Goal: Transaction & Acquisition: Purchase product/service

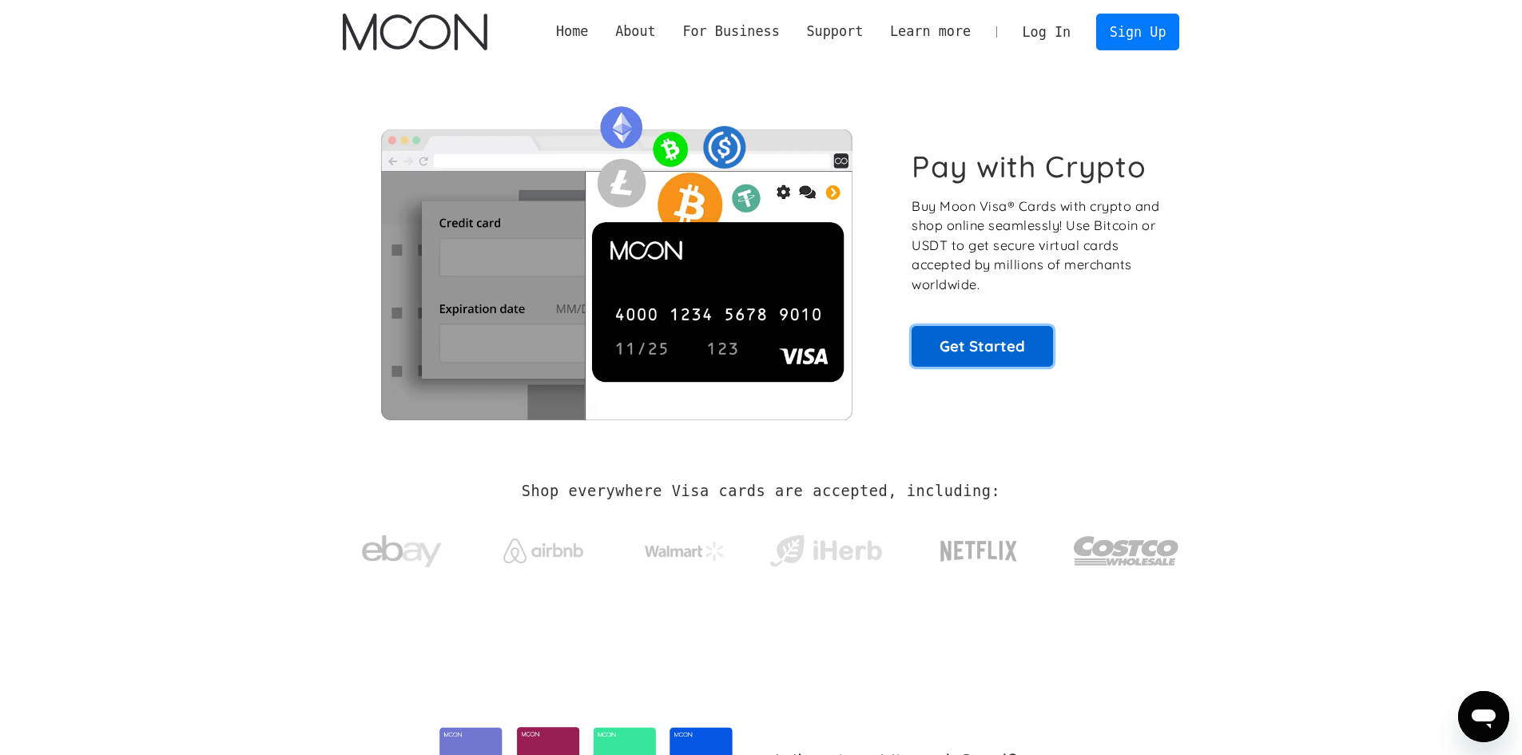
click at [1016, 340] on link "Get Started" at bounding box center [982, 346] width 141 height 40
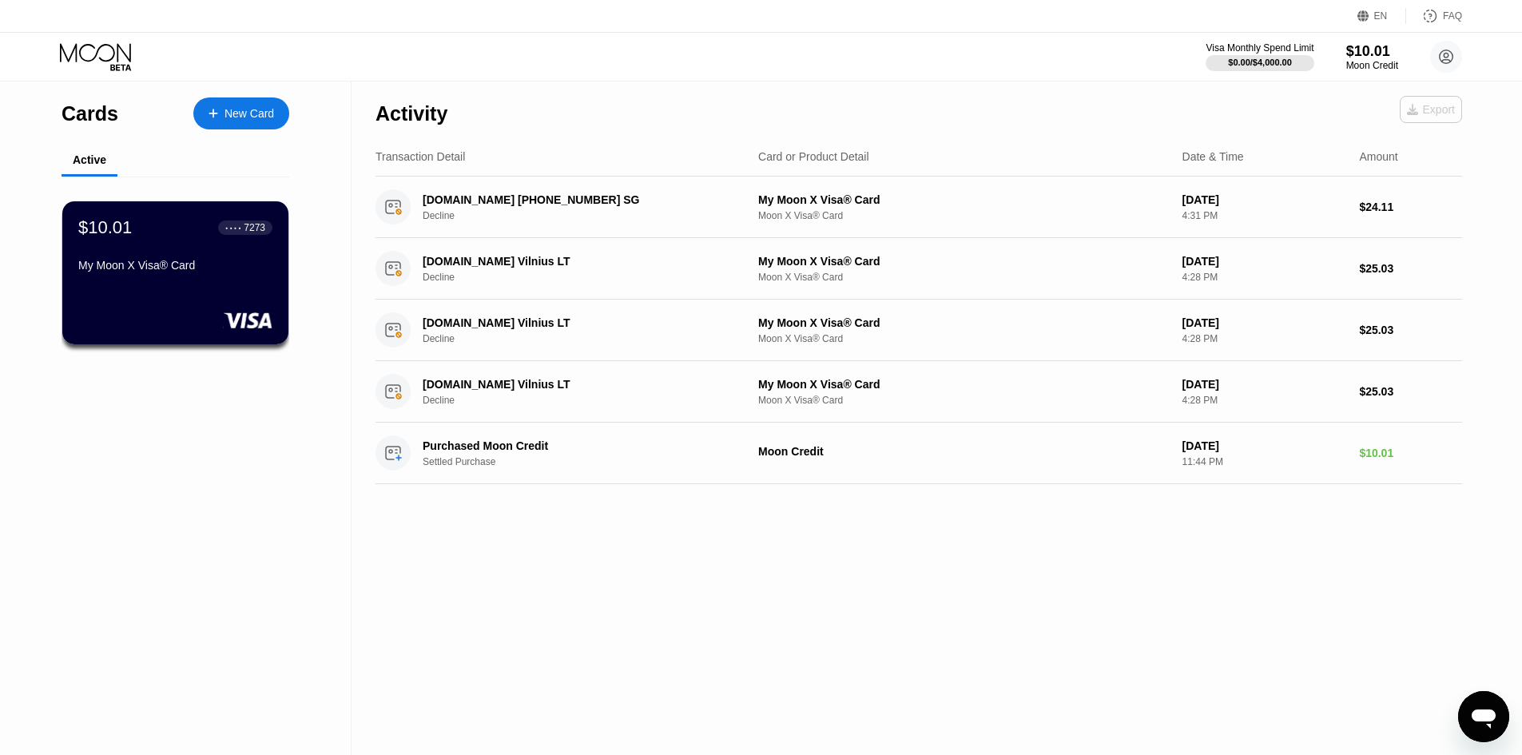
click at [1421, 100] on div "Export" at bounding box center [1431, 109] width 62 height 27
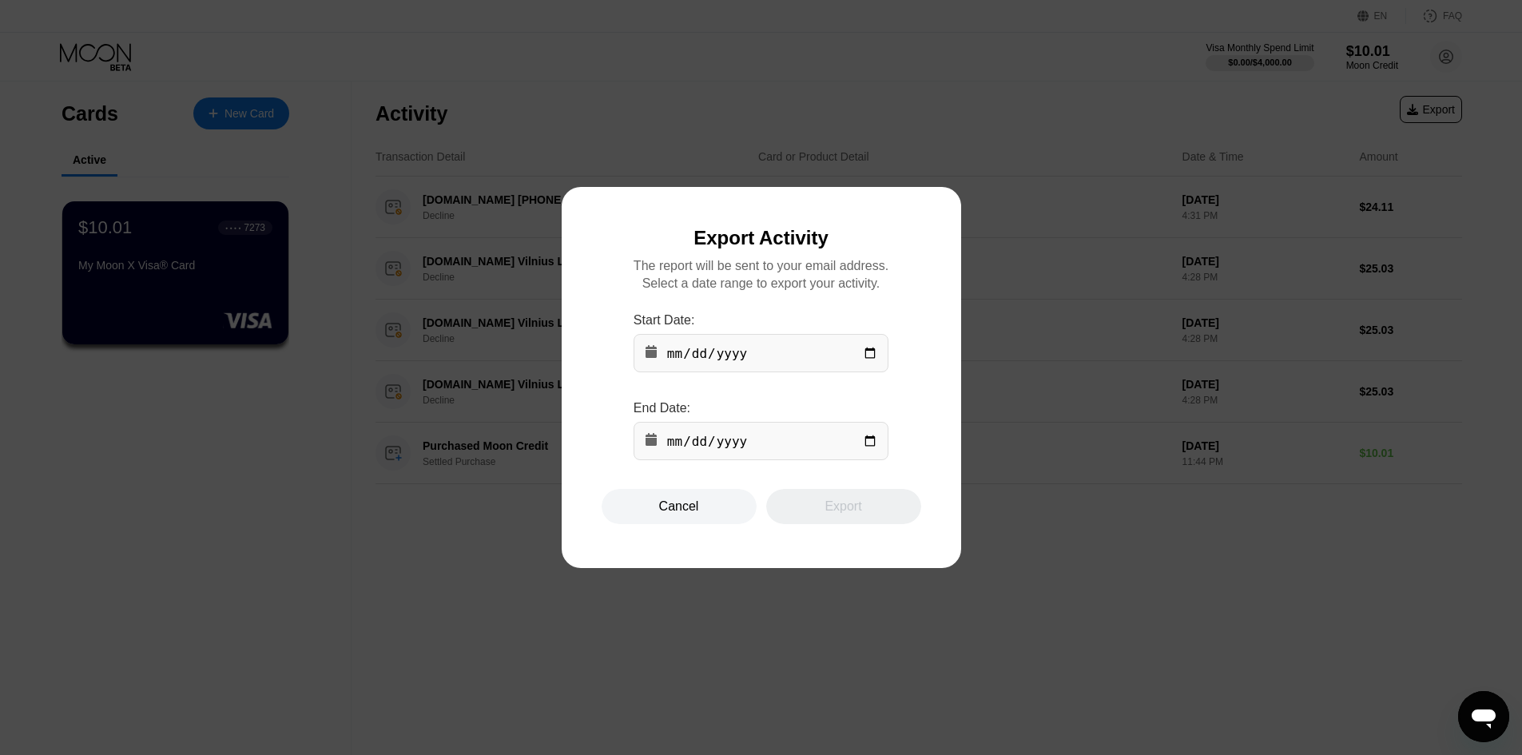
click at [818, 333] on div "Start Date:" at bounding box center [761, 342] width 255 height 59
click at [826, 355] on input "date" at bounding box center [761, 353] width 255 height 38
click at [860, 355] on input "date" at bounding box center [761, 353] width 255 height 38
click at [874, 352] on input "date" at bounding box center [761, 353] width 255 height 38
click at [855, 325] on div "Start Date:" at bounding box center [761, 320] width 255 height 14
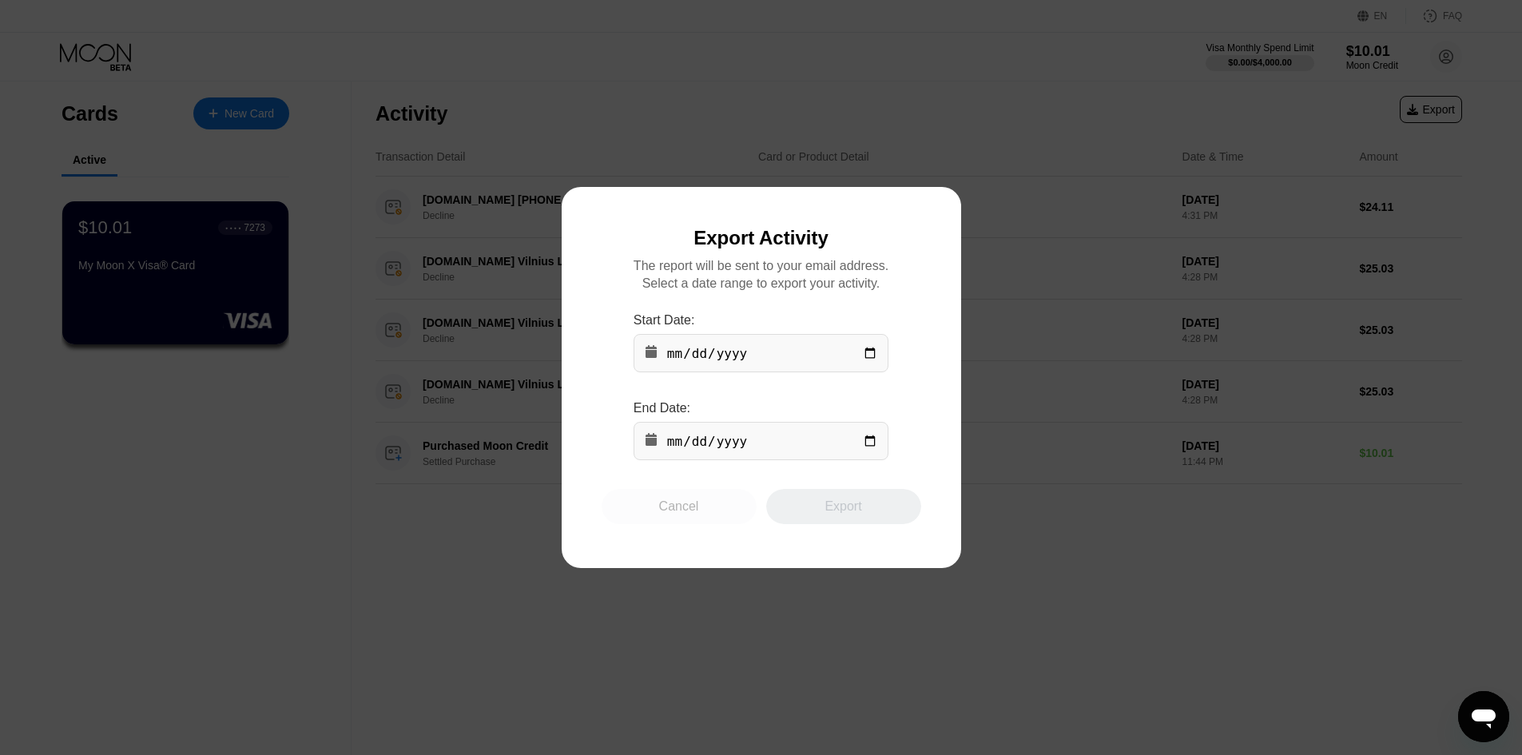
click at [714, 514] on div "Cancel" at bounding box center [679, 506] width 155 height 35
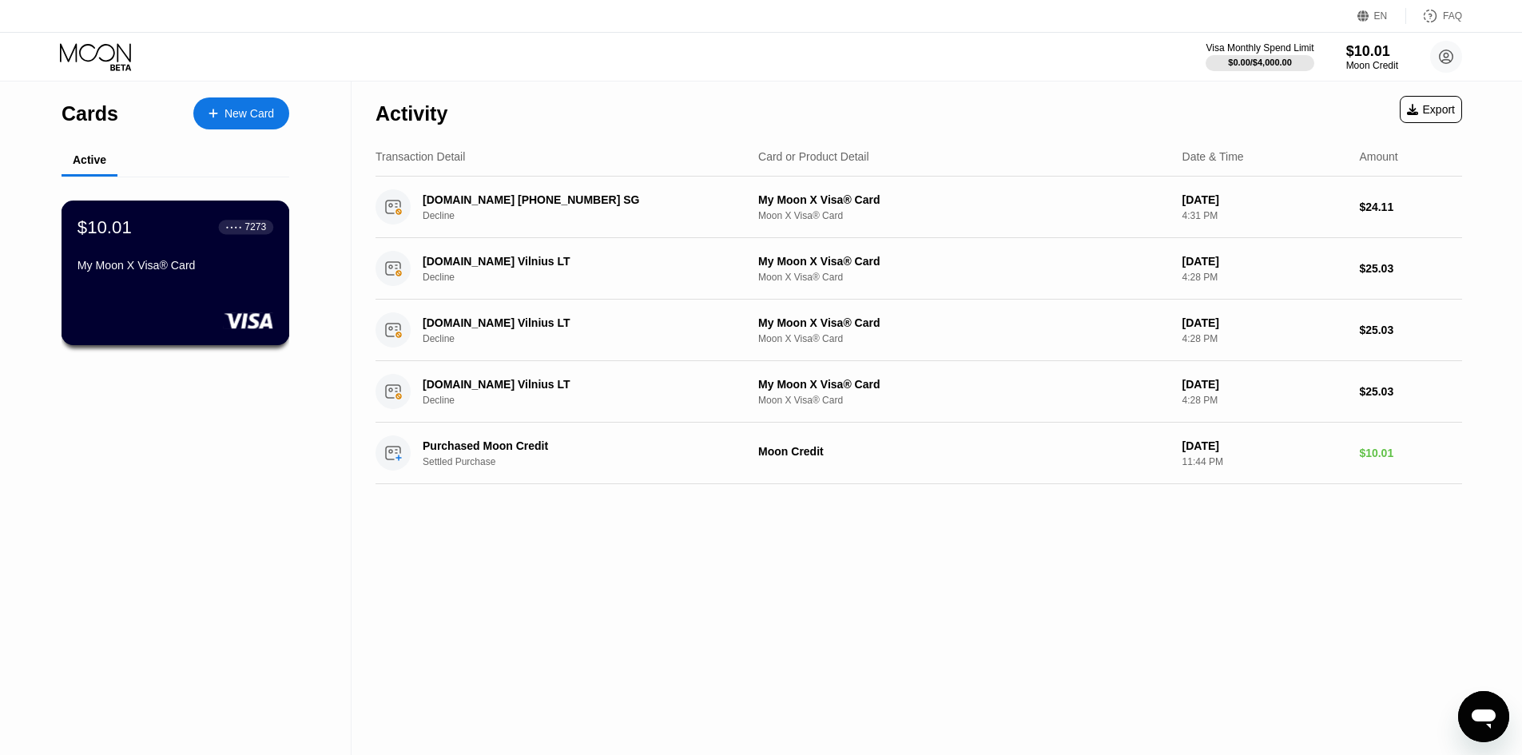
click at [235, 233] on div "● ● ● ● 7273" at bounding box center [246, 226] width 40 height 11
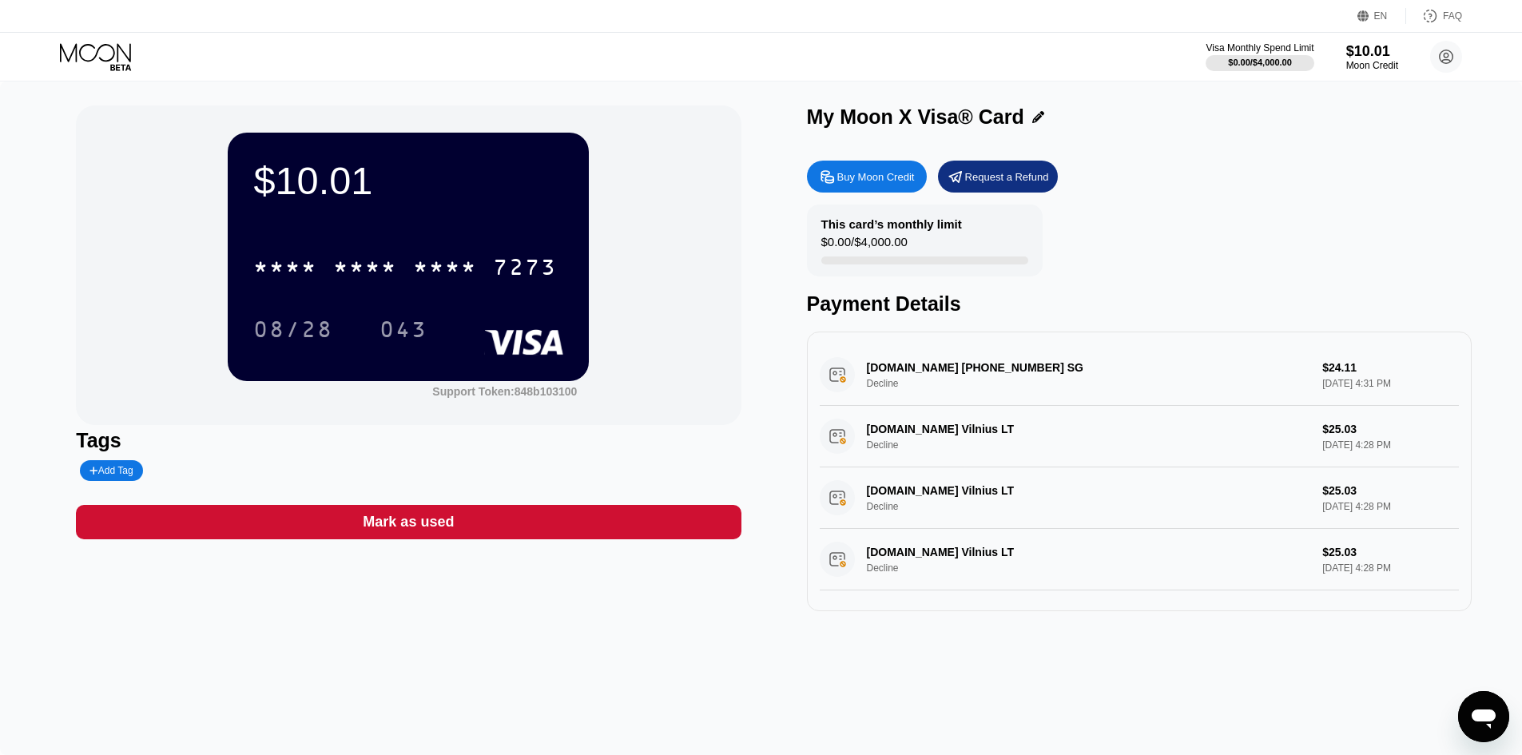
click at [859, 183] on div "Buy Moon Credit" at bounding box center [877, 177] width 78 height 14
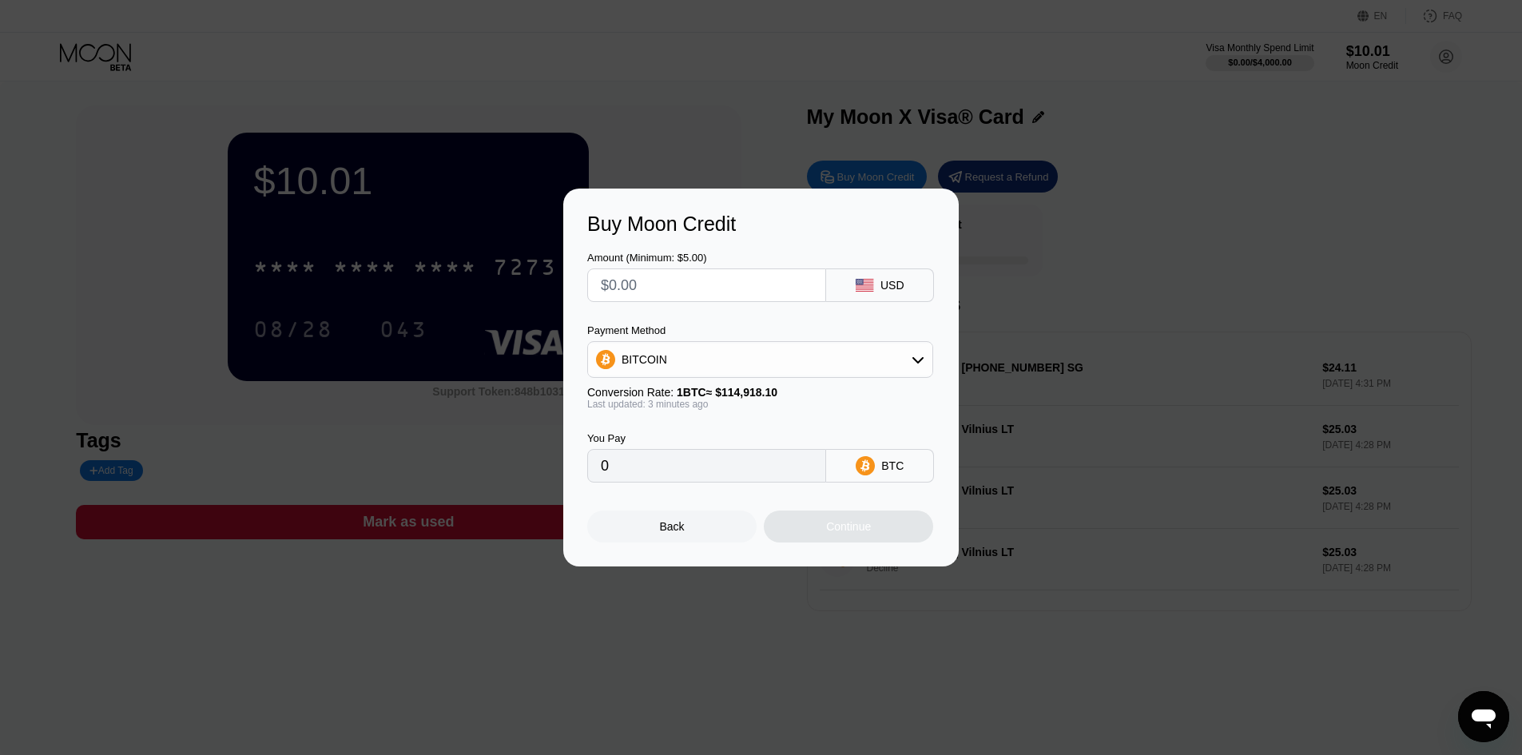
click at [868, 305] on div "Amount (Minimum: $5.00) USD Payment Method BITCOIN Conversion Rate: 1 BTC ≈ $11…" at bounding box center [761, 359] width 348 height 247
click at [891, 291] on div "USD" at bounding box center [893, 285] width 24 height 13
click at [862, 365] on div "BITCOIN" at bounding box center [760, 360] width 344 height 32
click at [769, 429] on div "USDT on TRON" at bounding box center [760, 439] width 336 height 32
type input "0.00"
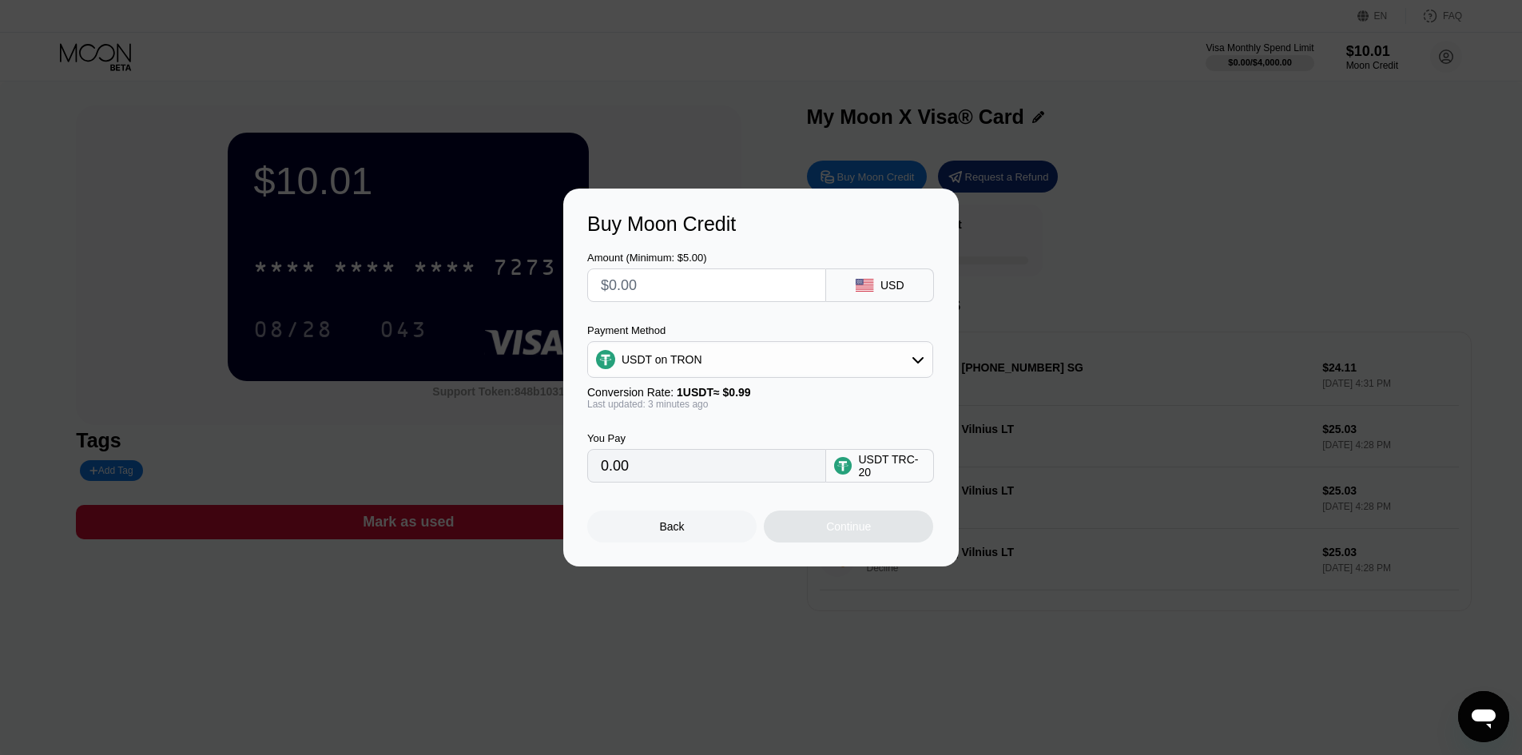
click at [729, 289] on input "text" at bounding box center [707, 285] width 212 height 32
type input "$15"
type input "15.15"
type input "$15"
